Goal: Find specific page/section: Find specific page/section

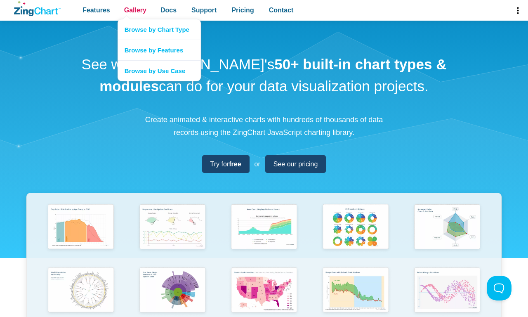
click at [135, 10] on span "Gallery" at bounding box center [135, 10] width 22 height 11
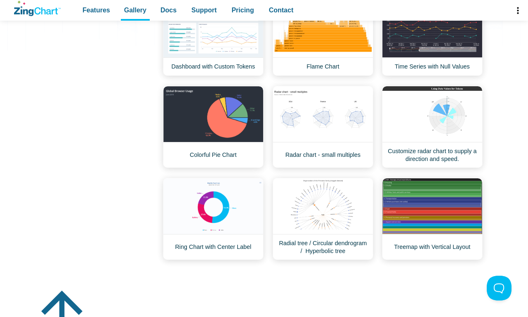
scroll to position [593, 0]
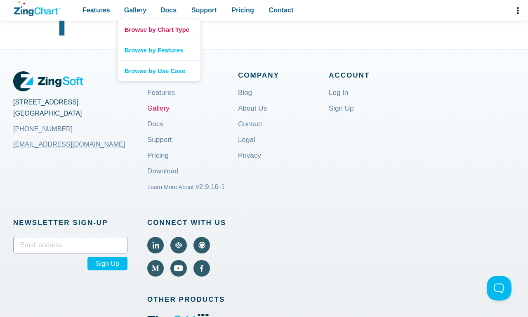
click at [159, 29] on link "Browse by Chart Type" at bounding box center [159, 29] width 83 height 20
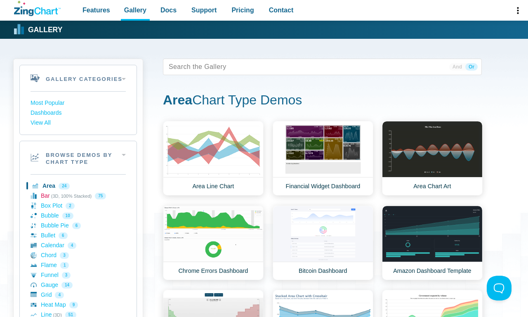
click at [78, 196] on link "Bar (3D, 100% Stacked) 75" at bounding box center [78, 196] width 95 height 10
